Goal: Task Accomplishment & Management: Manage account settings

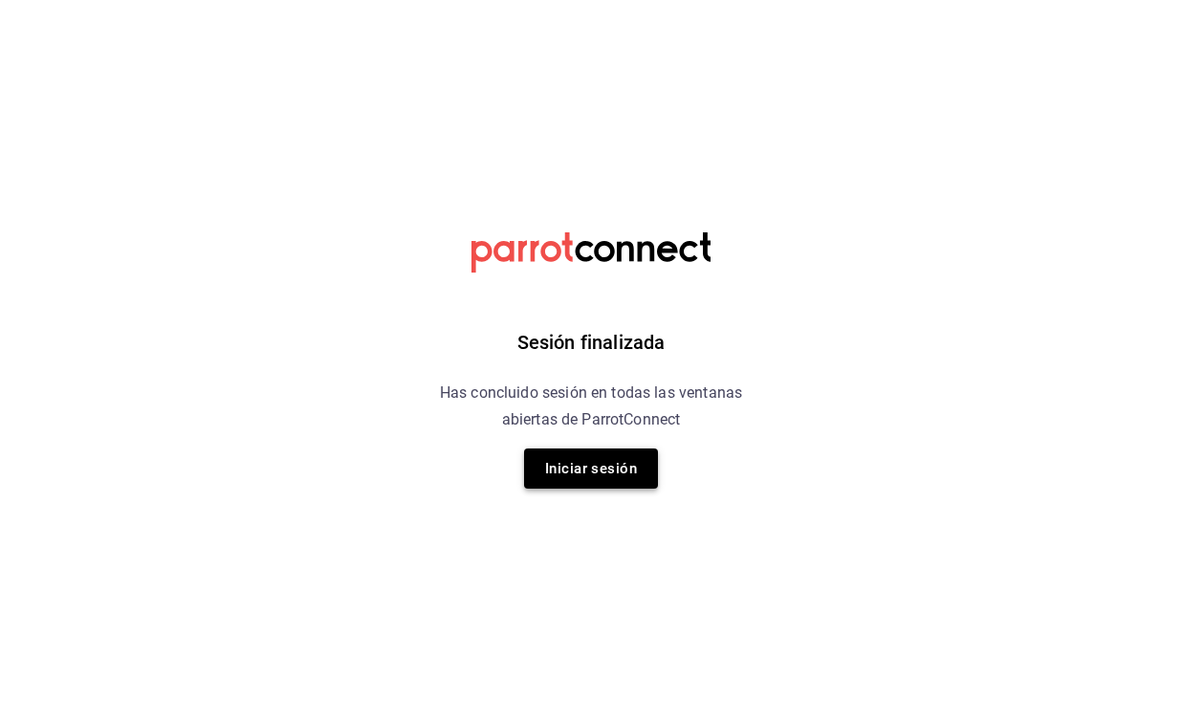
click at [629, 483] on button "Iniciar sesión" at bounding box center [591, 469] width 134 height 40
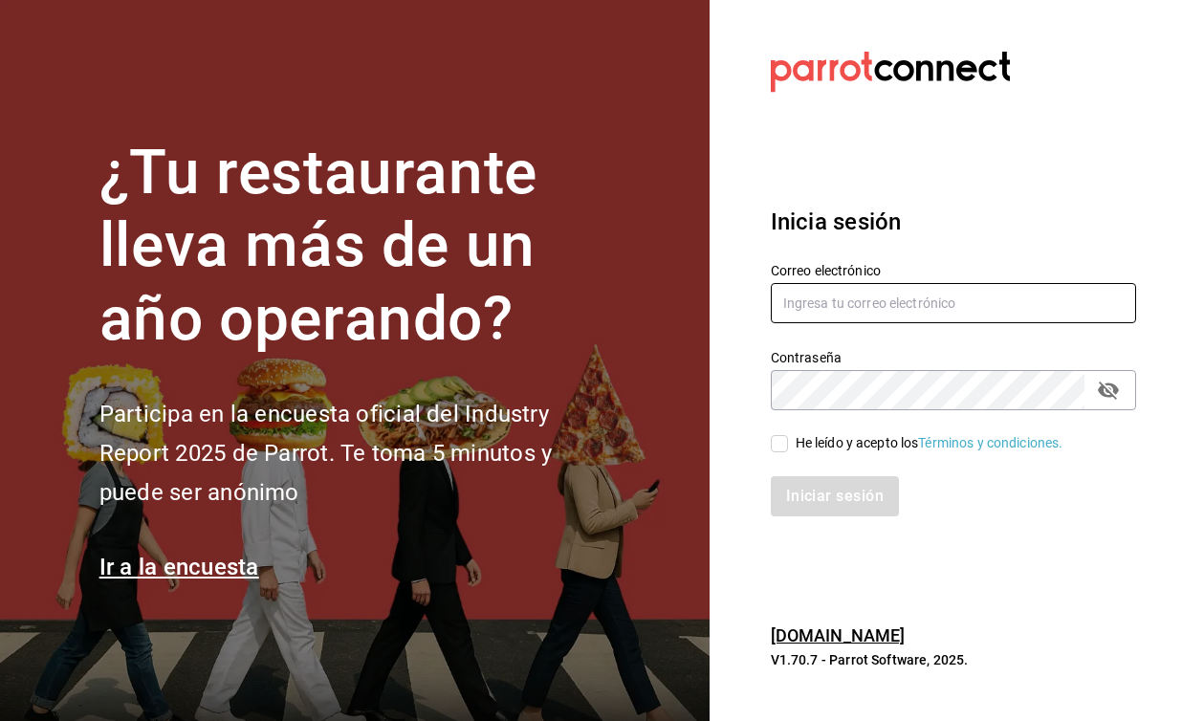
click at [854, 307] on input "text" at bounding box center [953, 303] width 365 height 40
type input "mcalderon@suo.mx"
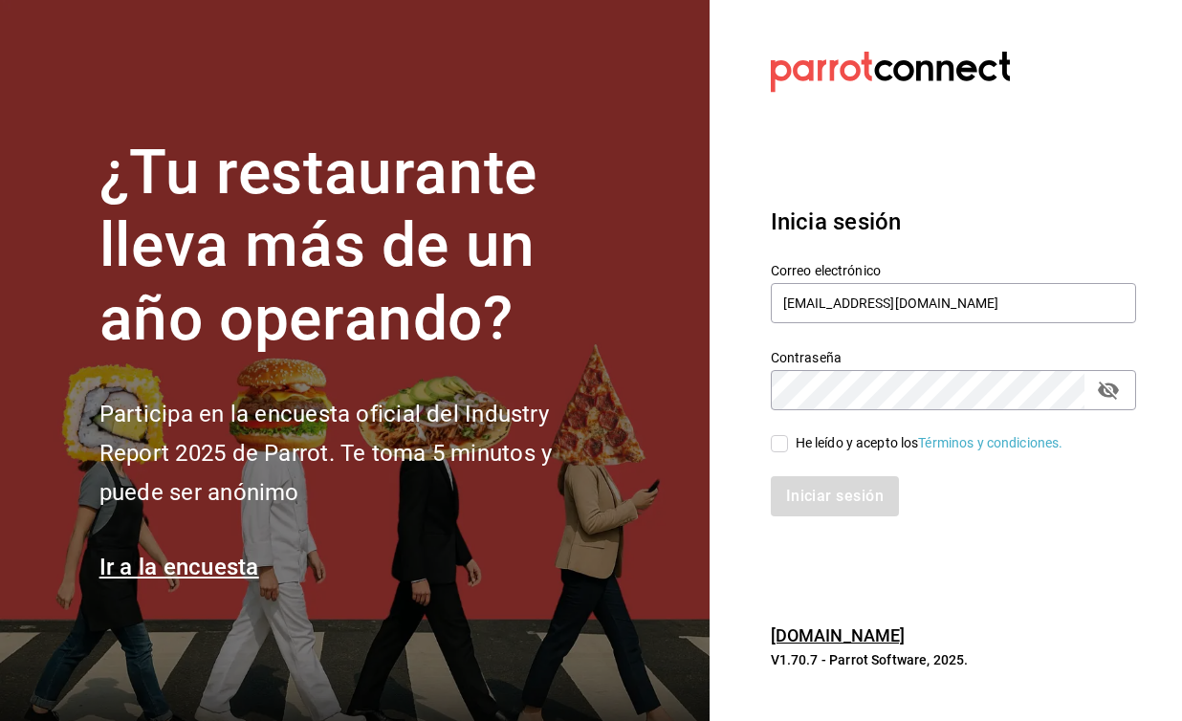
click at [784, 450] on input "He leído y acepto los Términos y condiciones." at bounding box center [779, 443] width 17 height 17
checkbox input "true"
click at [839, 502] on button "Iniciar sesión" at bounding box center [836, 496] width 130 height 40
